Goal: Task Accomplishment & Management: Manage account settings

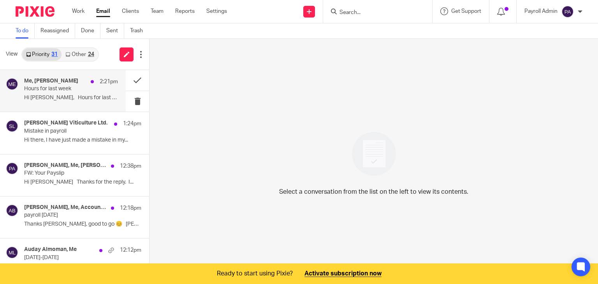
click at [58, 89] on p "Hours for last week" at bounding box center [61, 89] width 75 height 7
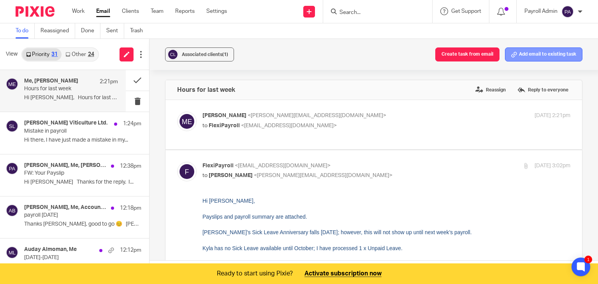
click at [536, 53] on button "Add email to existing task" at bounding box center [543, 55] width 77 height 14
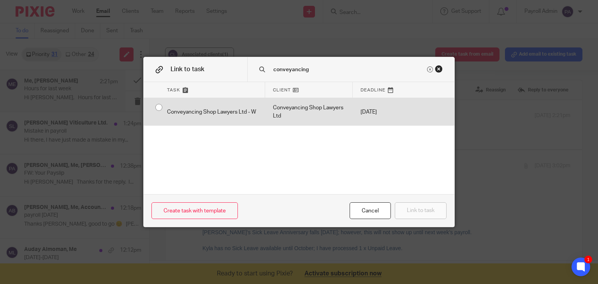
type input "conveyancing"
click at [156, 107] on input "radio" at bounding box center [158, 107] width 15 height 15
radio input "false"
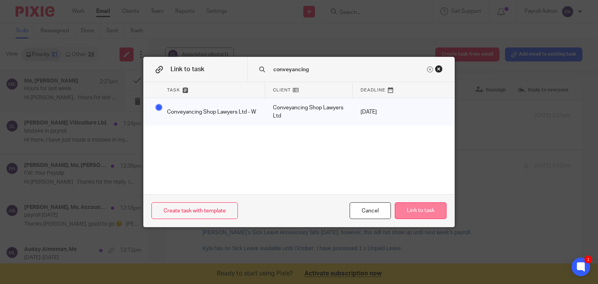
click at [433, 208] on button "Link to task" at bounding box center [421, 210] width 52 height 17
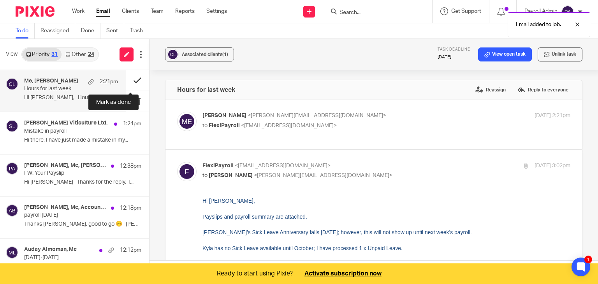
click at [128, 80] on button at bounding box center [137, 80] width 23 height 21
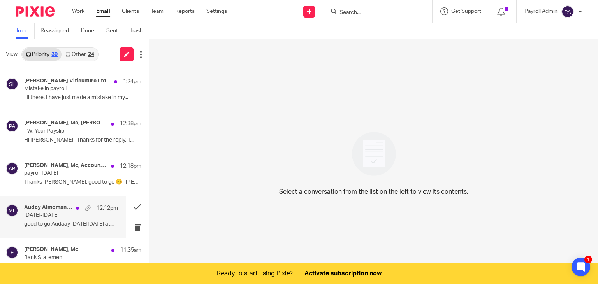
click at [72, 208] on div "12:12pm" at bounding box center [95, 208] width 46 height 8
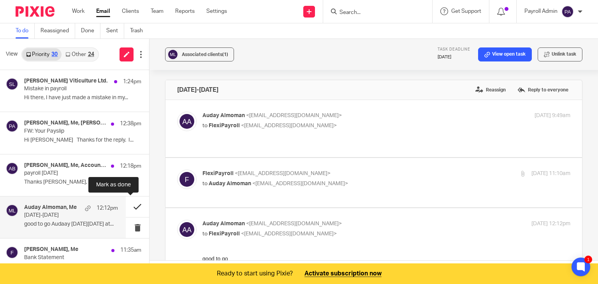
click at [131, 204] on button at bounding box center [137, 207] width 23 height 21
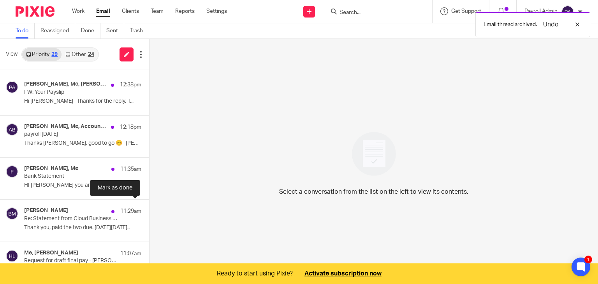
scroll to position [78, 0]
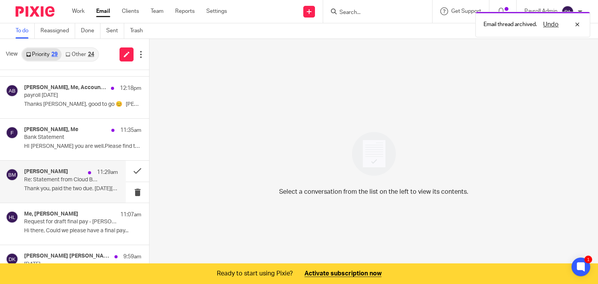
click at [57, 179] on p "Re: Statement from Cloud Business Limited for Mr Bon Chocolate Factory Ltd" at bounding box center [61, 180] width 75 height 7
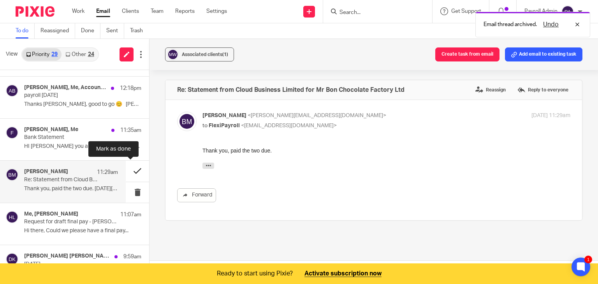
scroll to position [0, 0]
click at [130, 170] on button at bounding box center [137, 171] width 23 height 21
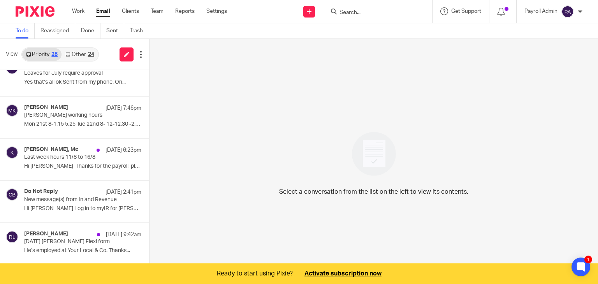
scroll to position [273, 0]
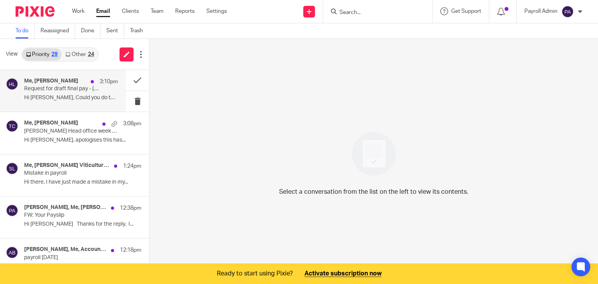
click at [65, 92] on p "Request for draft final pay - [PERSON_NAME]" at bounding box center [61, 89] width 75 height 7
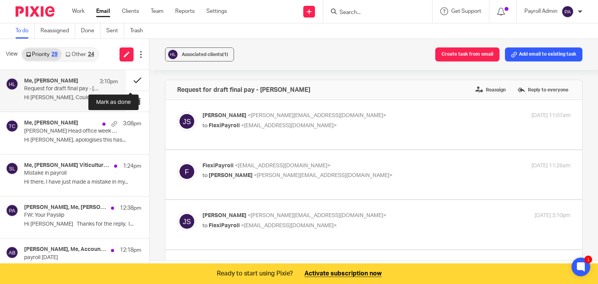
click at [130, 78] on button at bounding box center [137, 80] width 23 height 21
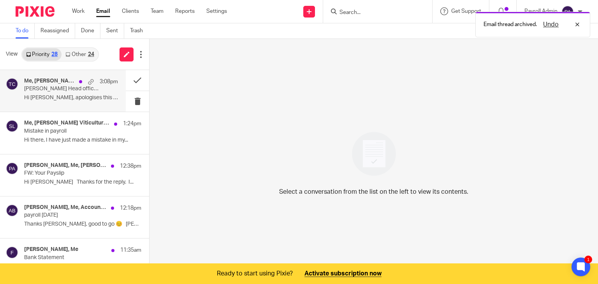
click at [59, 88] on p "Tinline Head office week ending 17 Aug 2025" at bounding box center [61, 89] width 75 height 7
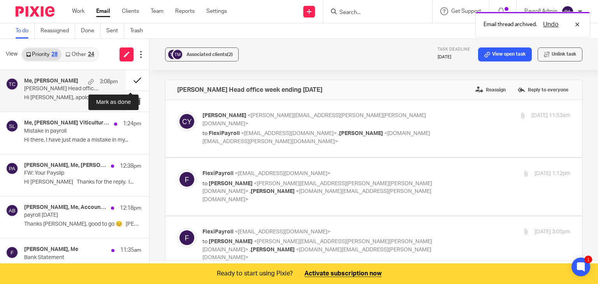
click at [131, 78] on button at bounding box center [137, 80] width 23 height 21
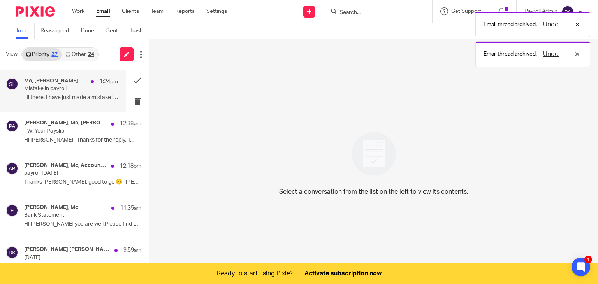
click at [41, 85] on div "Me, Sloan Viticulture Ltd. 1:24pm" at bounding box center [71, 82] width 94 height 8
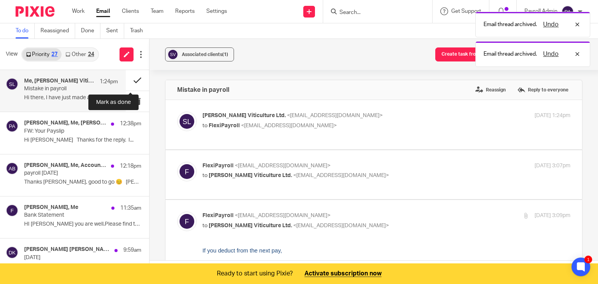
click at [130, 77] on button at bounding box center [137, 80] width 23 height 21
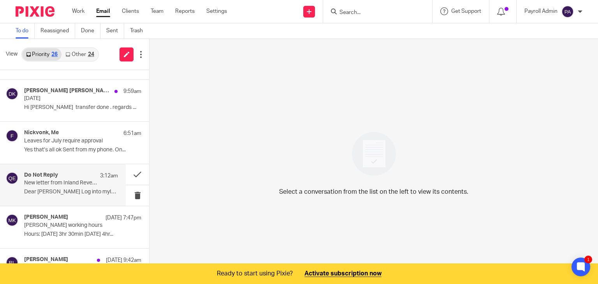
scroll to position [156, 0]
